Goal: Information Seeking & Learning: Compare options

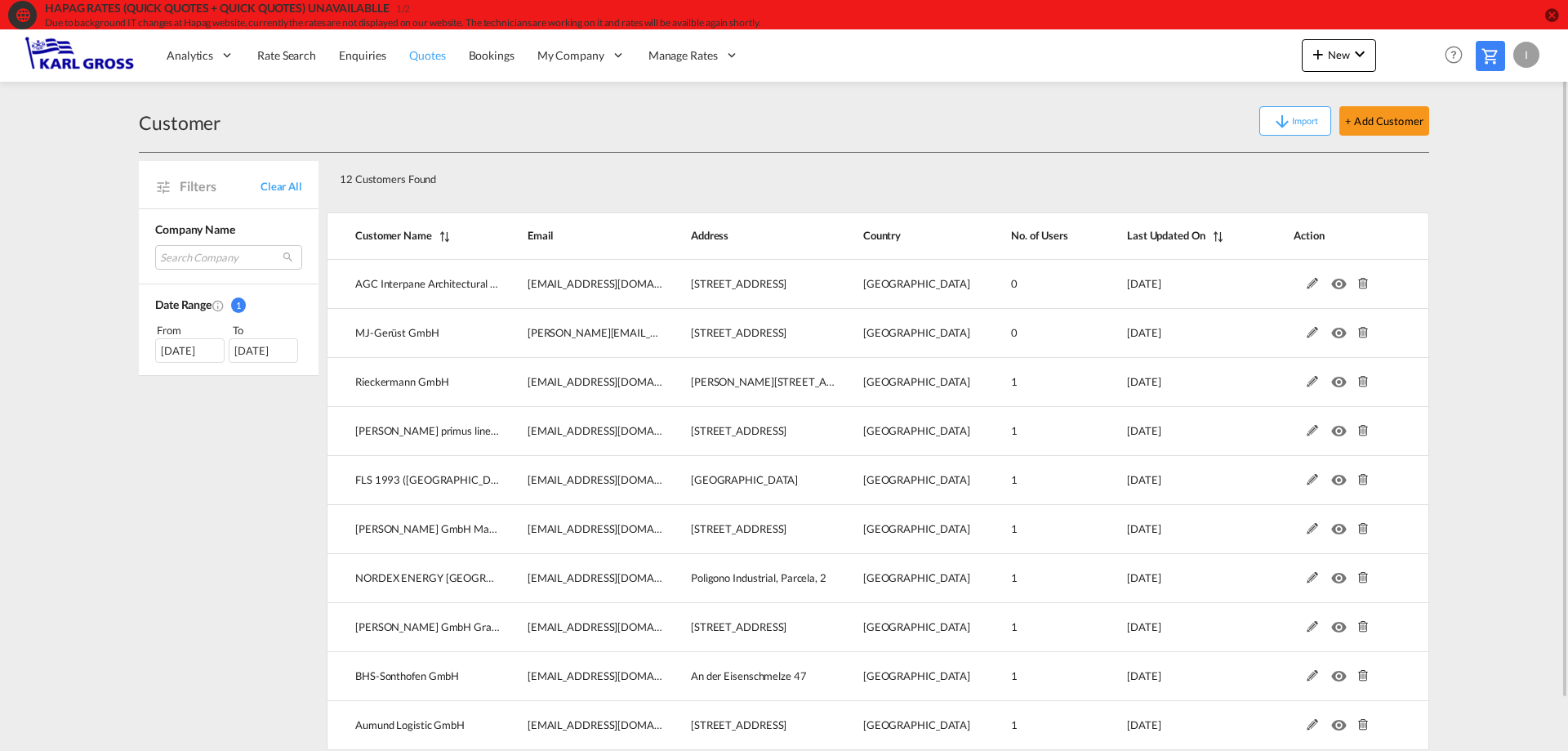
click at [410, 59] on span "Quotes" at bounding box center [427, 55] width 36 height 14
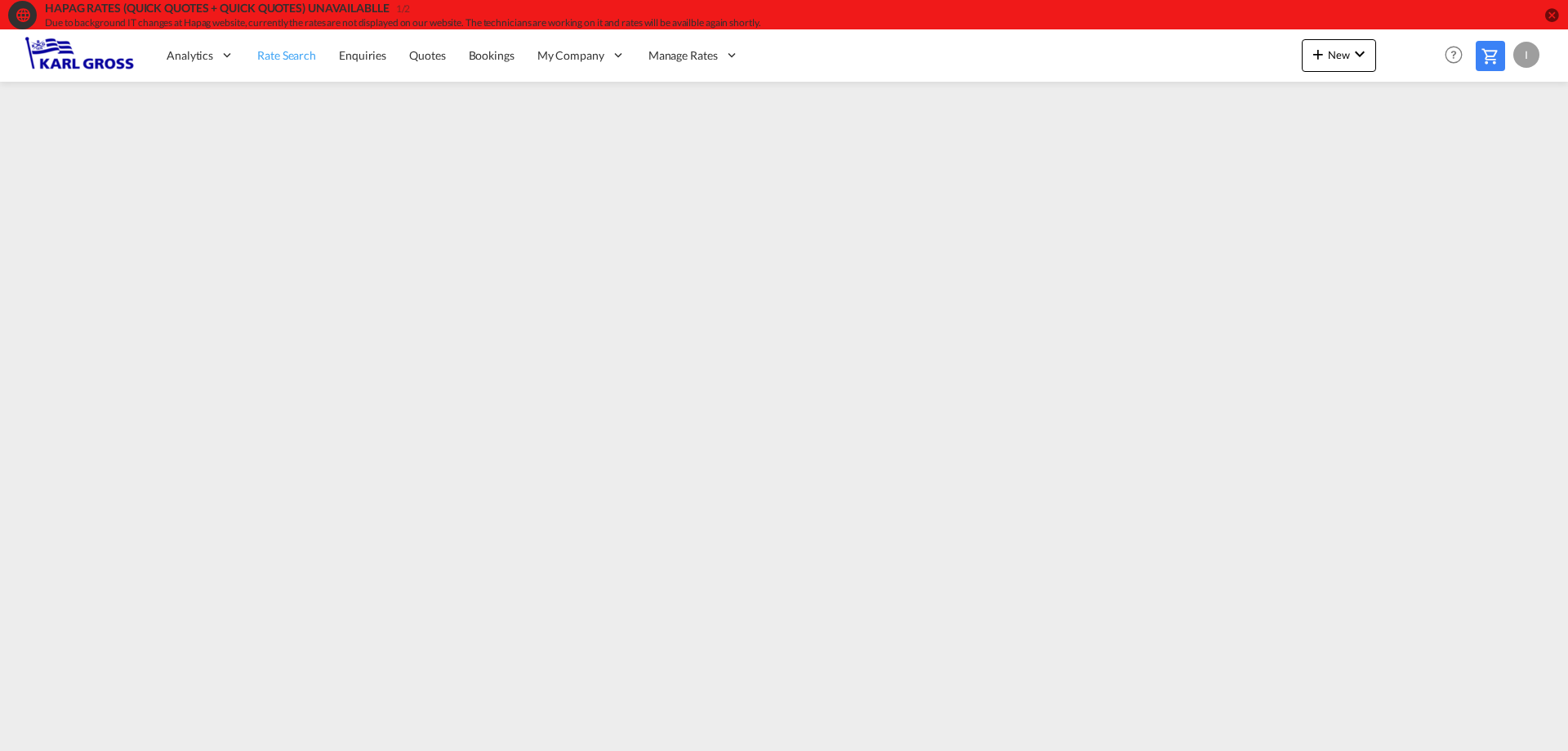
click at [283, 58] on span "Rate Search" at bounding box center [286, 55] width 59 height 14
click at [310, 53] on span "Rate Search" at bounding box center [286, 55] width 59 height 14
click at [445, 59] on link "Quotes" at bounding box center [427, 55] width 59 height 53
click at [426, 57] on span "Quotes" at bounding box center [427, 54] width 36 height 14
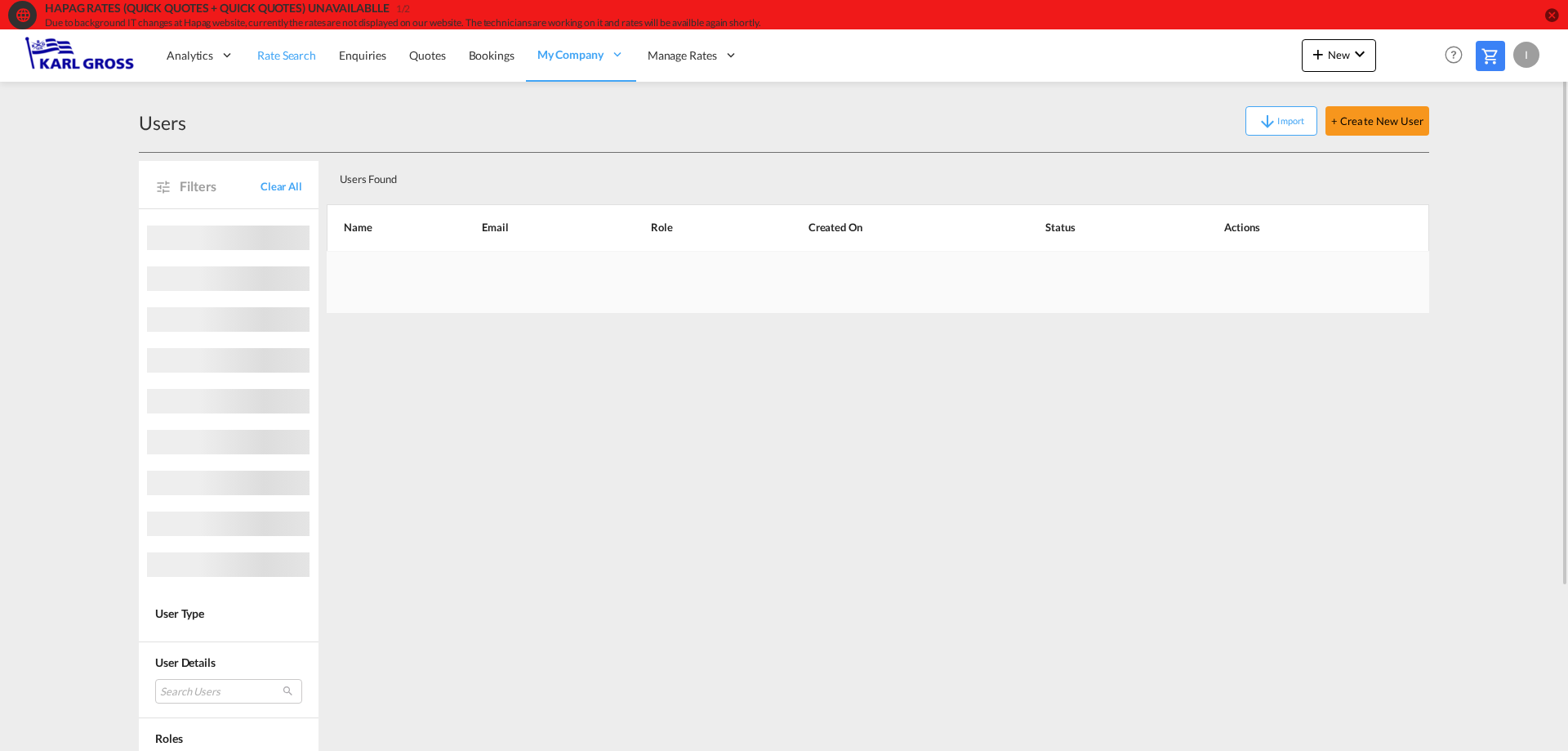
click at [308, 53] on span "Rate Search" at bounding box center [286, 55] width 59 height 14
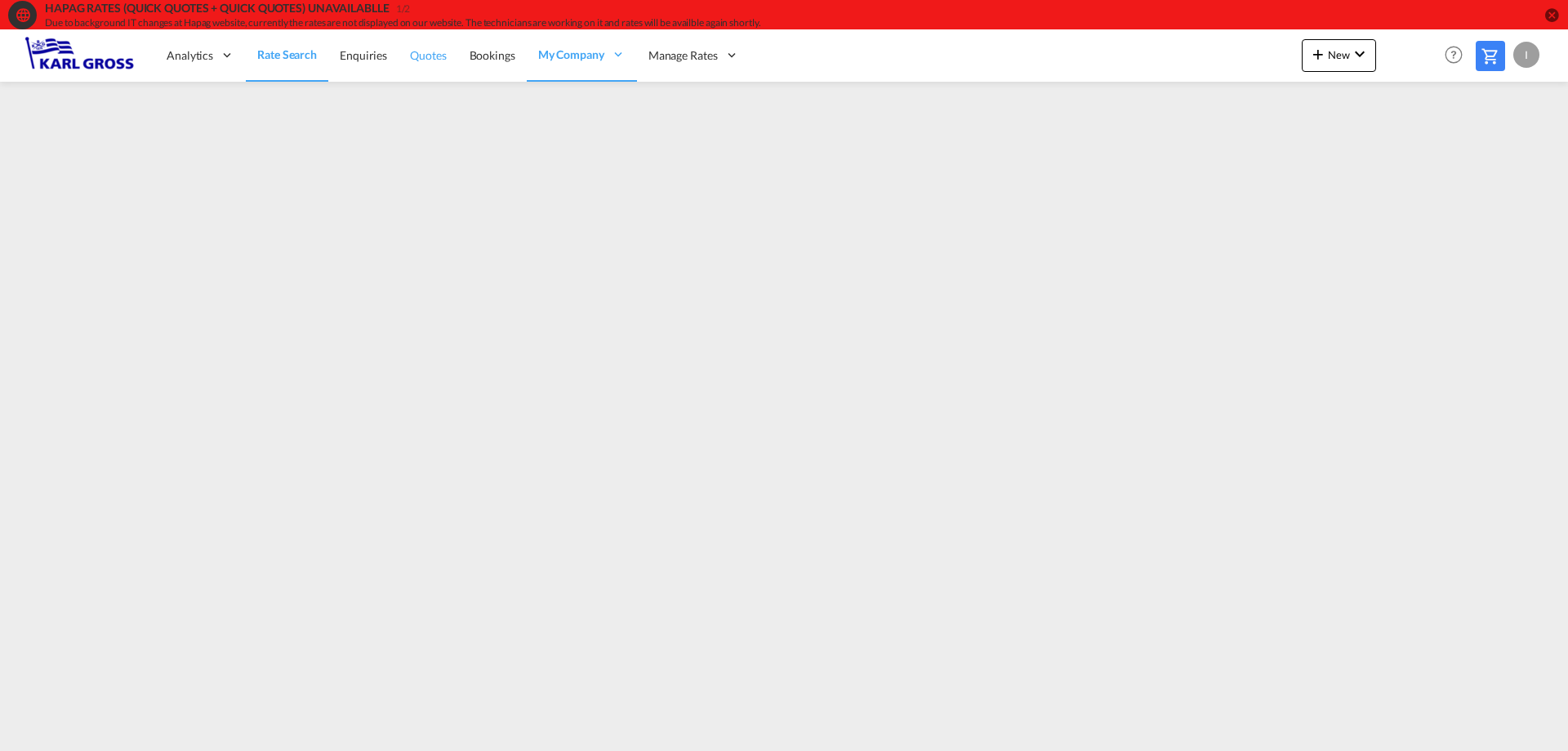
click at [435, 61] on span "Quotes" at bounding box center [427, 55] width 36 height 14
